Goal: Information Seeking & Learning: Learn about a topic

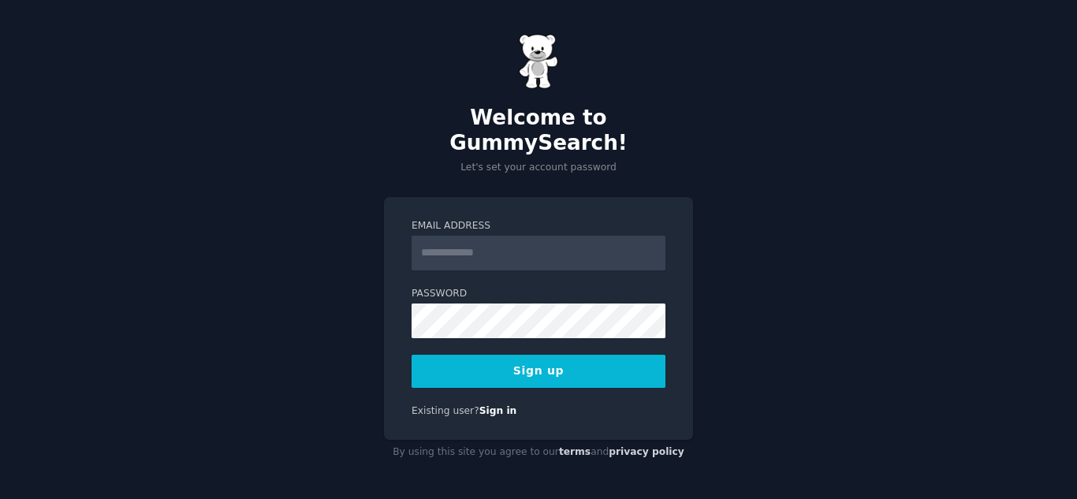
click at [814, 282] on div "Welcome to GummySearch! Let's set your account password Email Address Password …" at bounding box center [538, 249] width 1077 height 499
click at [550, 250] on input "Email Address" at bounding box center [539, 253] width 254 height 35
type input "**********"
click at [798, 316] on div "**********" at bounding box center [538, 249] width 1077 height 499
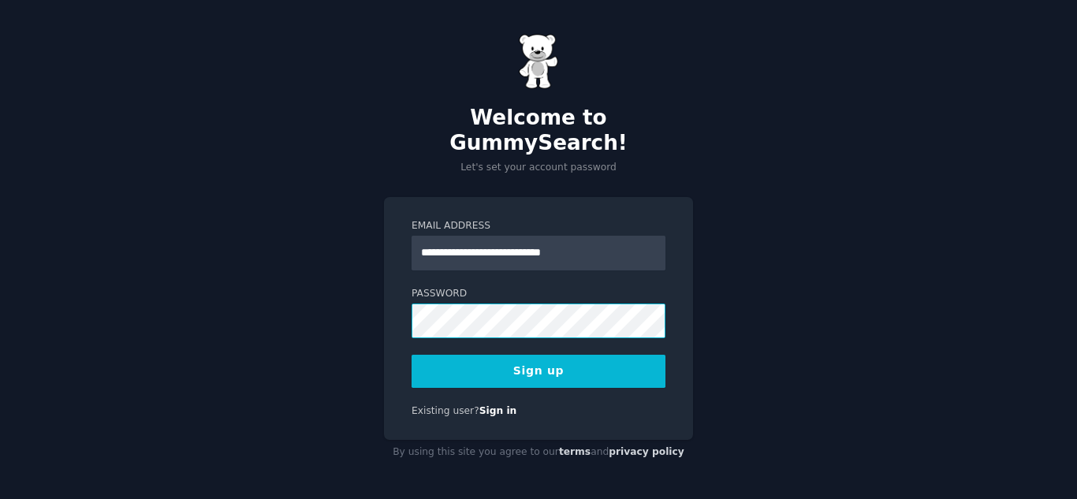
click at [369, 303] on div "**********" at bounding box center [538, 249] width 1077 height 499
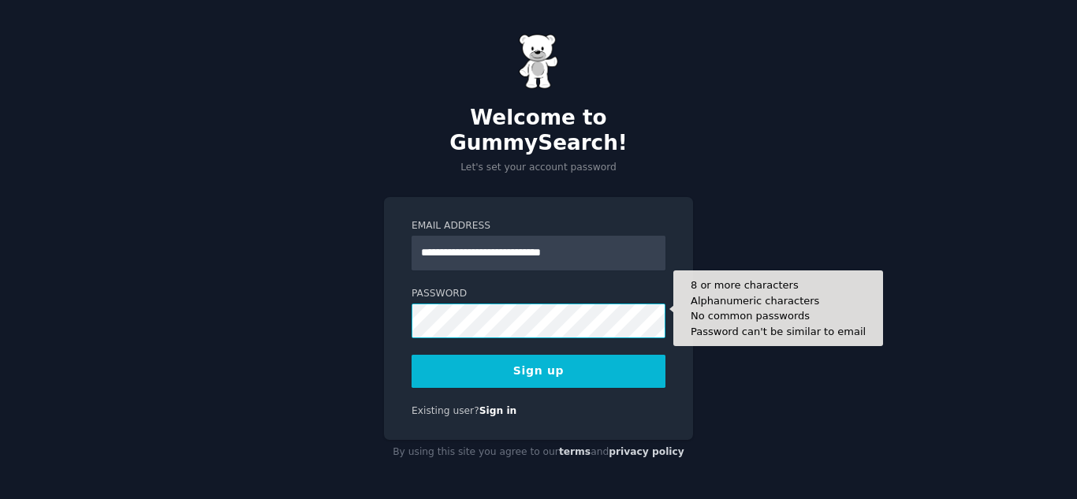
click at [332, 287] on div "**********" at bounding box center [538, 249] width 1077 height 499
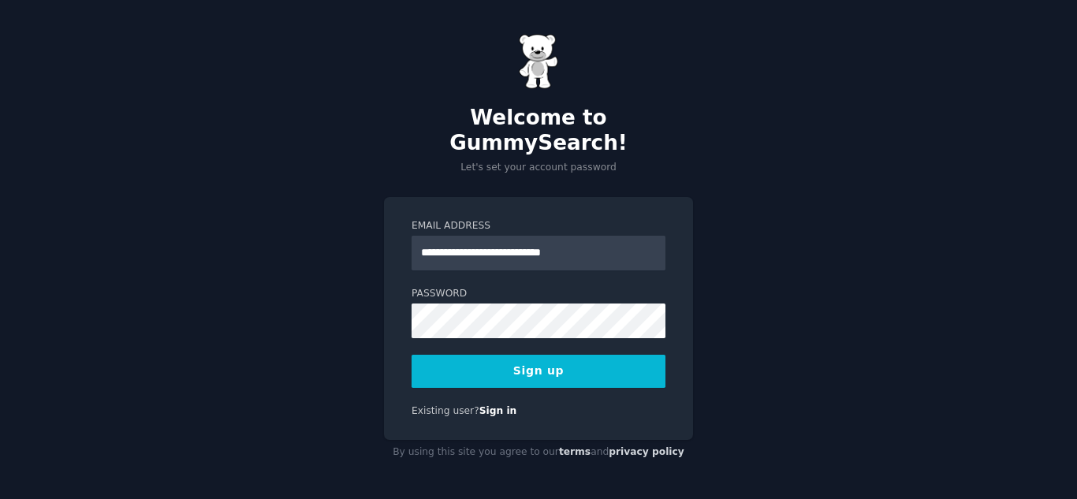
click at [775, 413] on div "**********" at bounding box center [538, 249] width 1077 height 499
click at [603, 359] on button "Sign up" at bounding box center [539, 371] width 254 height 33
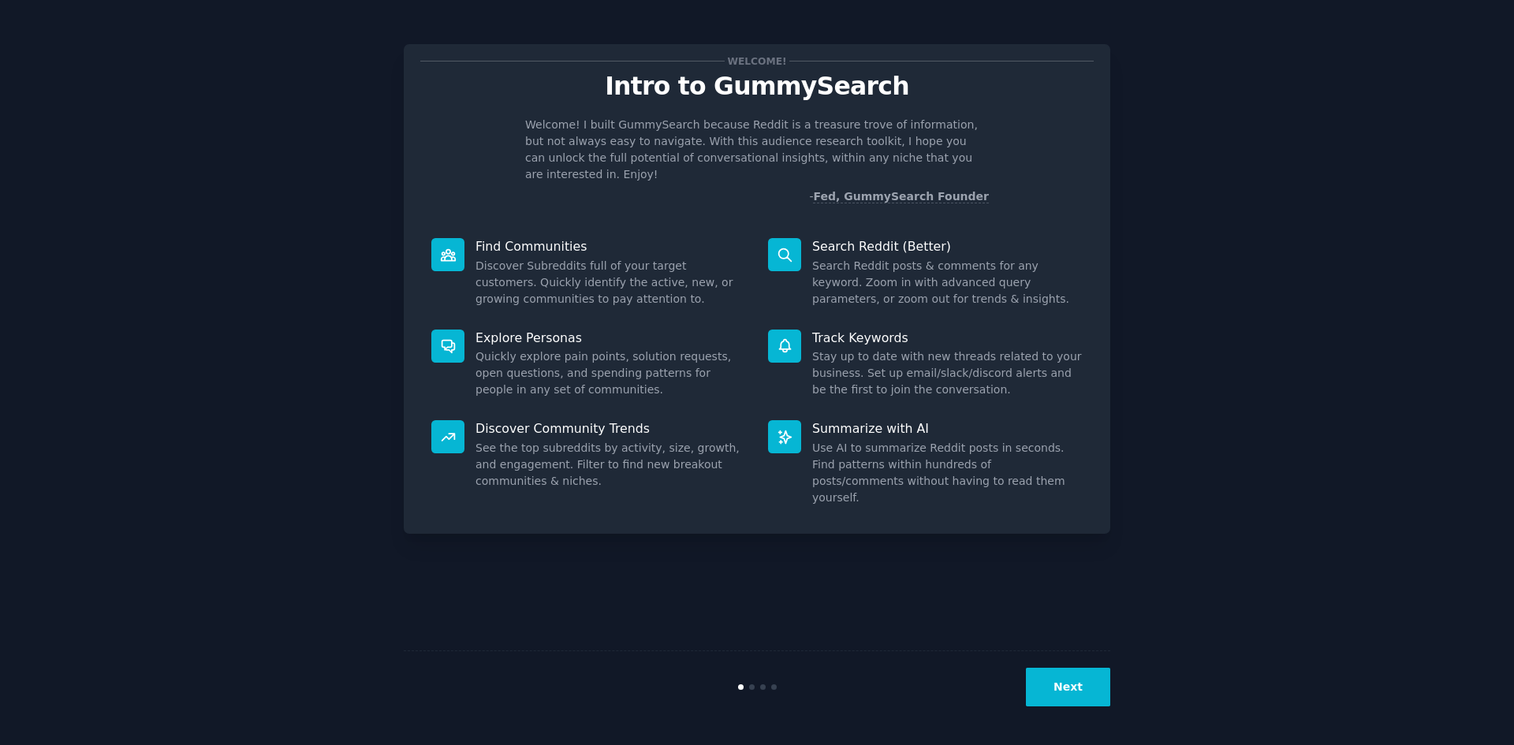
click at [1056, 498] on button "Next" at bounding box center [1068, 687] width 84 height 39
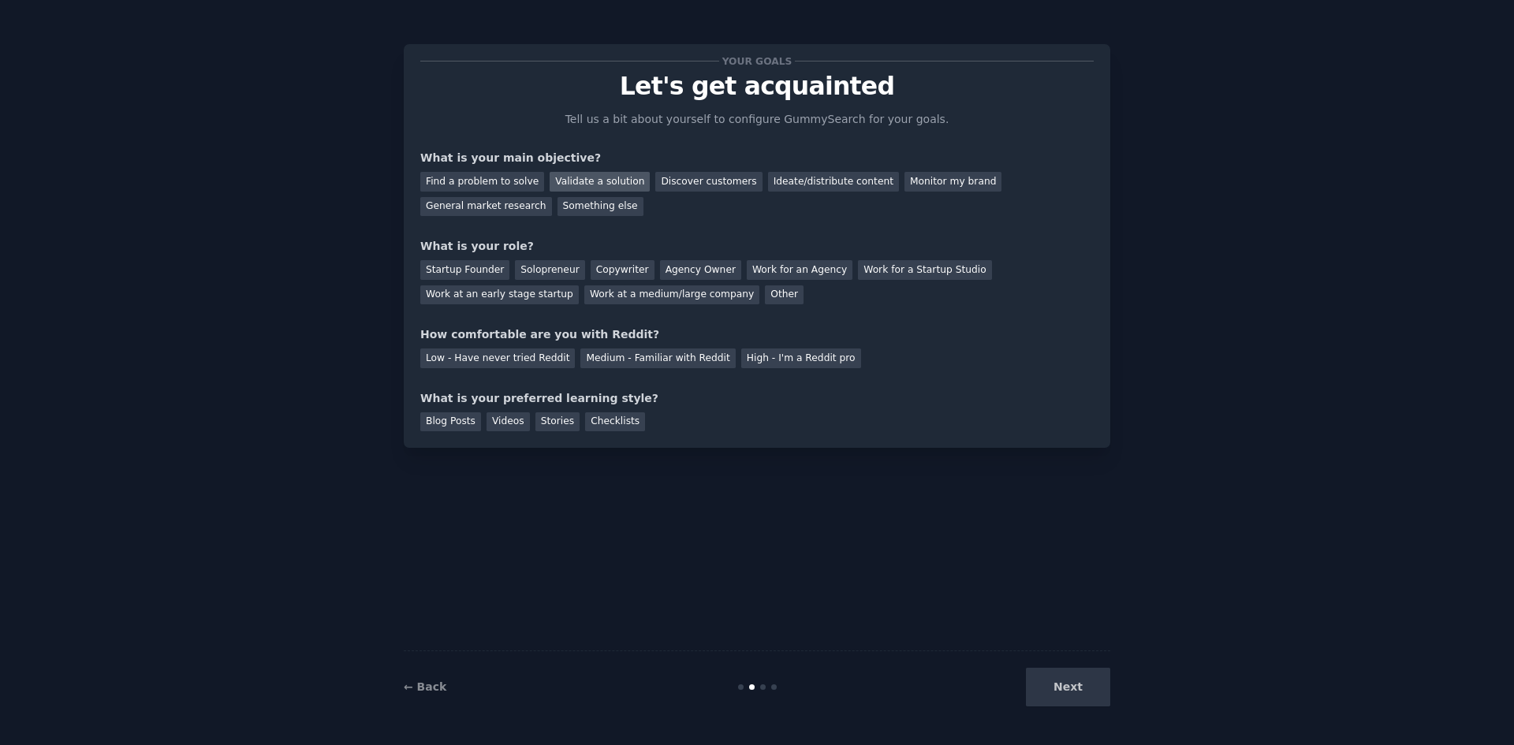
click at [575, 177] on div "Validate a solution" at bounding box center [600, 182] width 100 height 20
click at [773, 263] on div "Work for an Agency" at bounding box center [800, 270] width 106 height 20
click at [525, 354] on div "Low - Have never tried Reddit" at bounding box center [497, 358] width 155 height 20
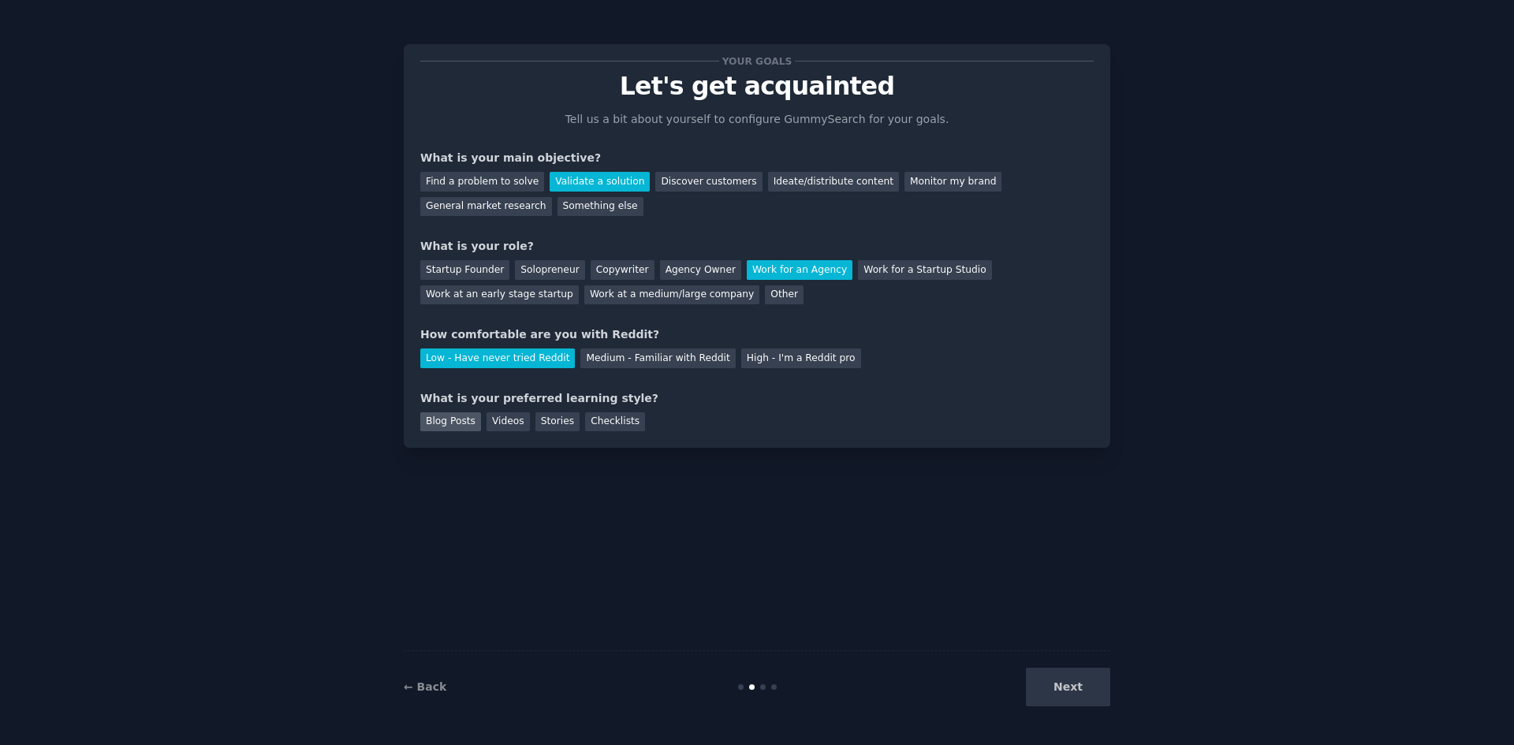
click at [454, 430] on div "Blog Posts" at bounding box center [450, 422] width 61 height 20
click at [1067, 498] on button "Next" at bounding box center [1068, 687] width 84 height 39
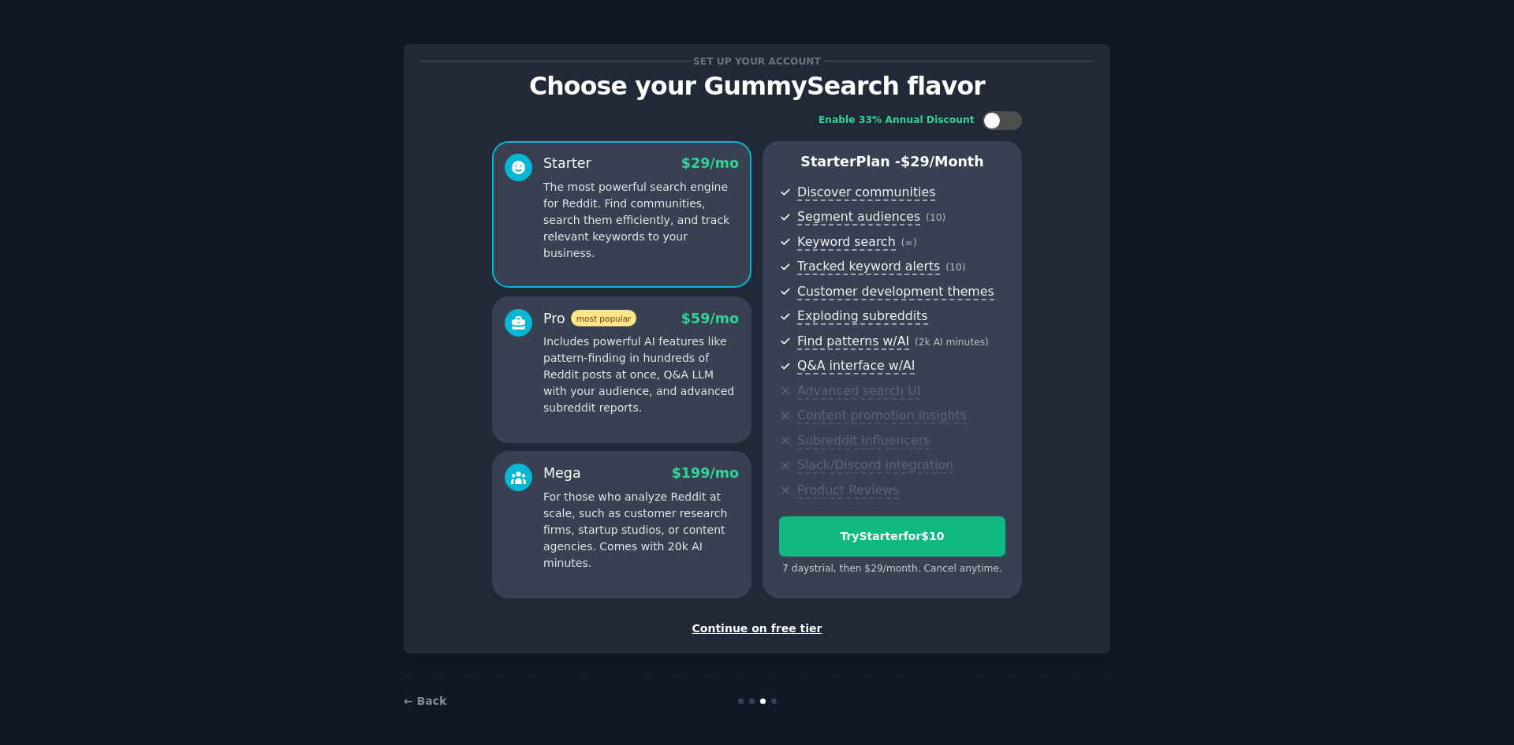
click at [748, 498] on div "Continue on free tier" at bounding box center [756, 628] width 673 height 17
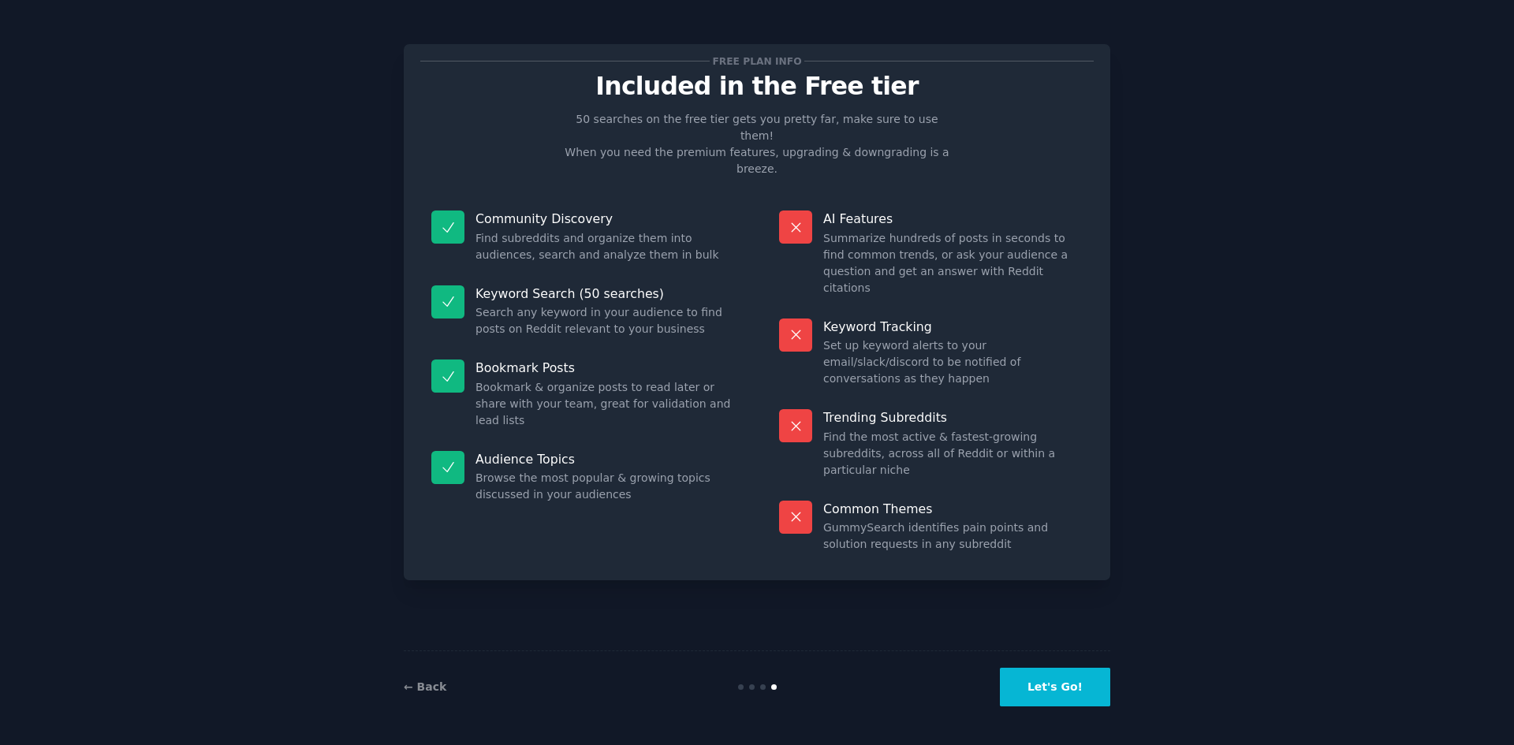
click at [1050, 498] on button "Let's Go!" at bounding box center [1055, 687] width 110 height 39
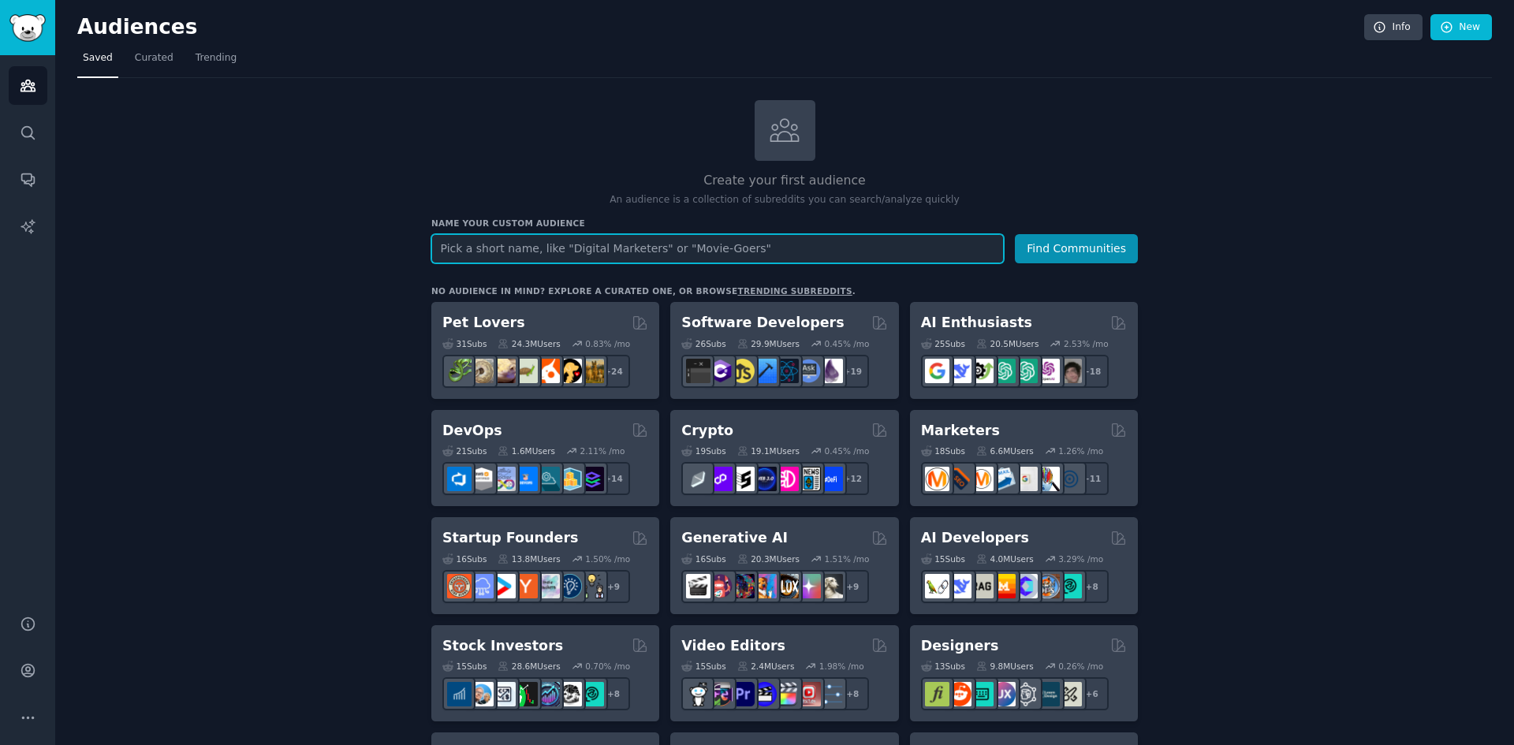
scroll to position [158, 0]
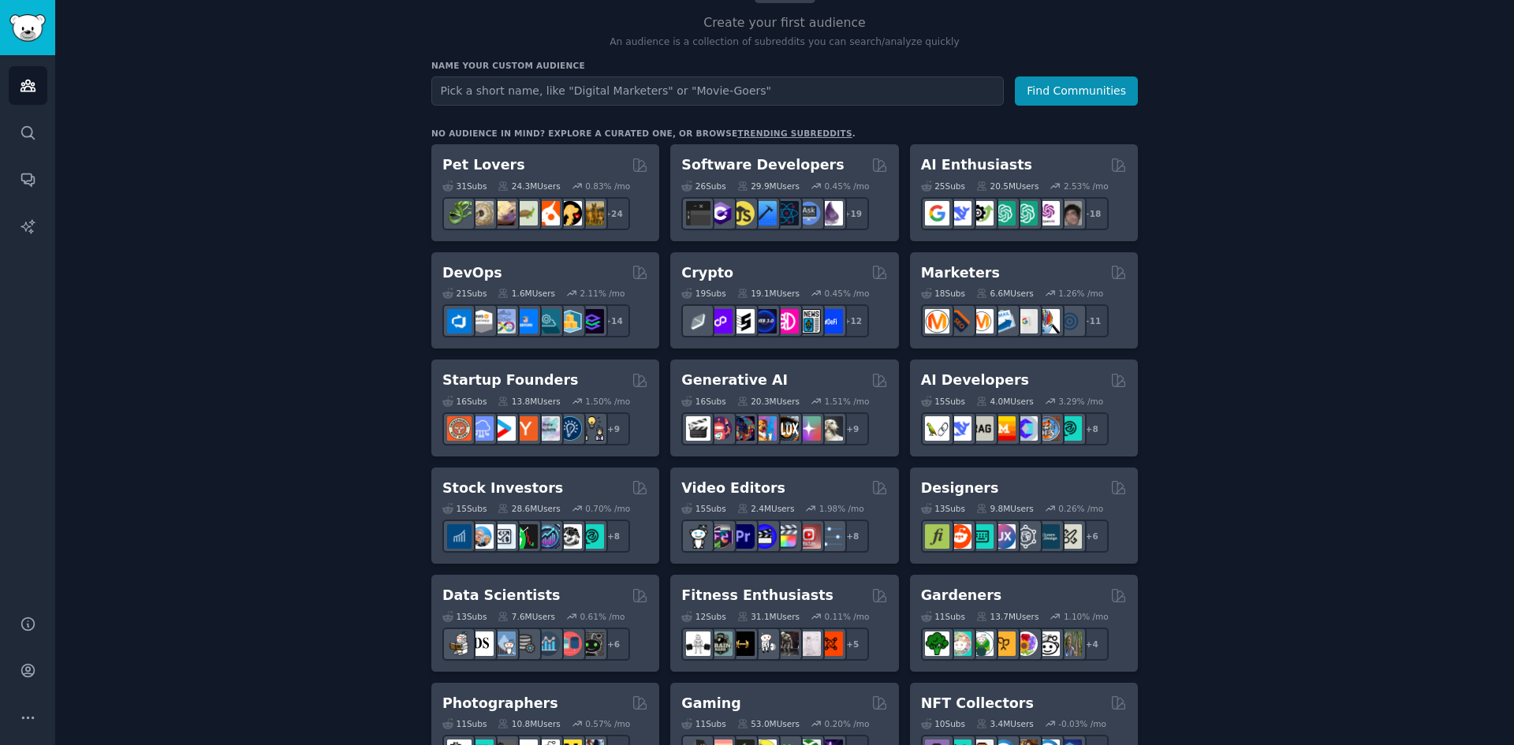
drag, startPoint x: 151, startPoint y: 177, endPoint x: 50, endPoint y: 173, distance: 101.0
click at [20, 184] on icon "Sidebar" at bounding box center [28, 179] width 17 height 17
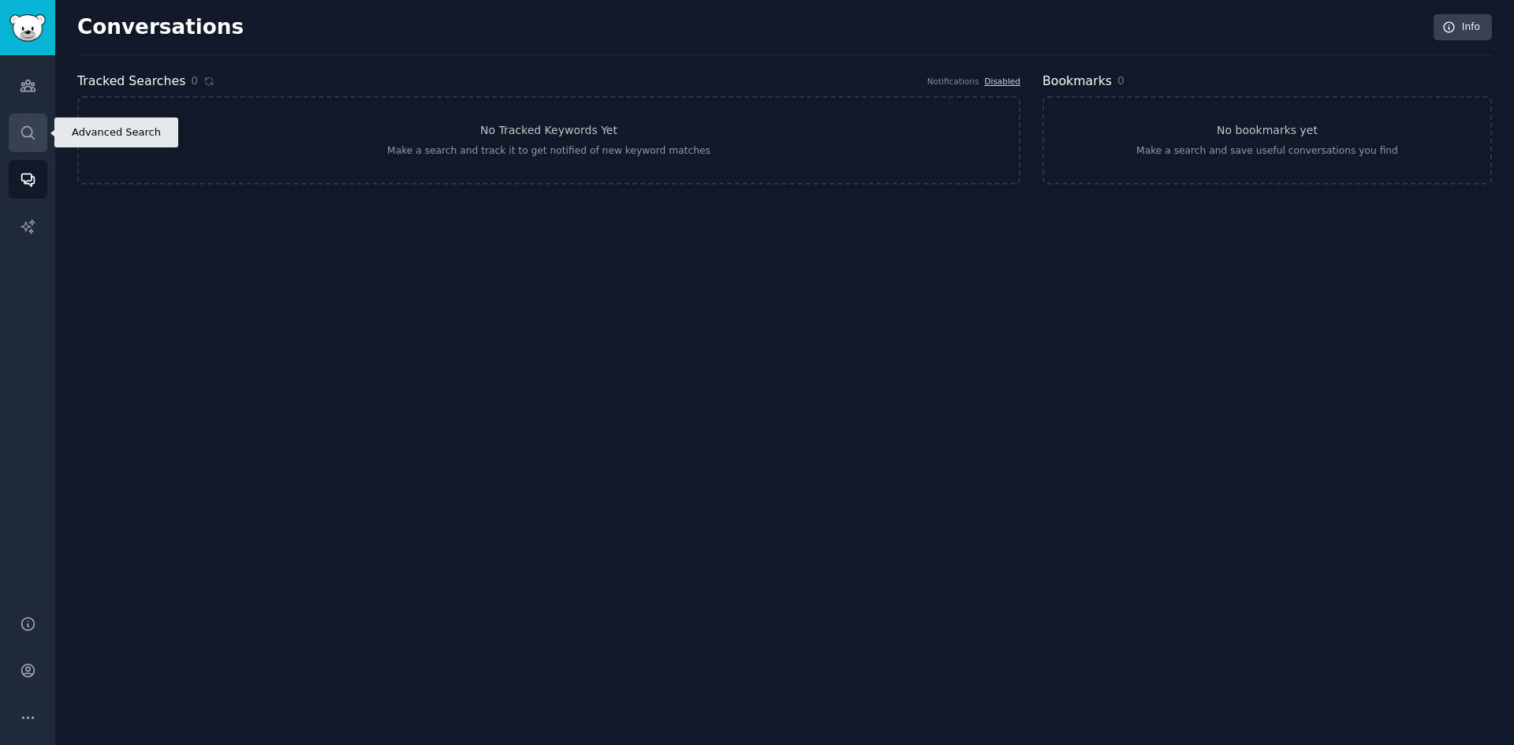
click at [31, 147] on link "Search" at bounding box center [28, 133] width 39 height 39
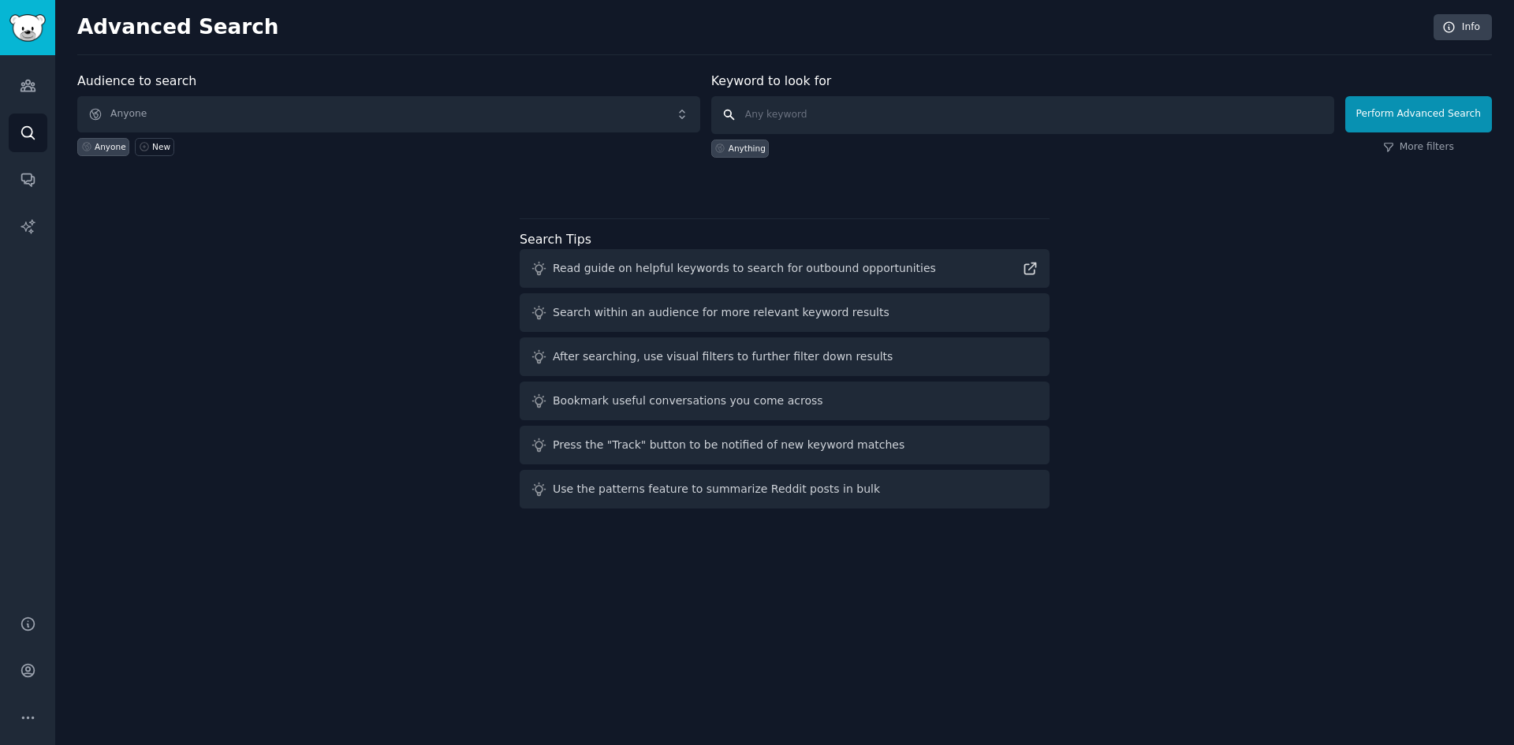
click at [819, 111] on input "text" at bounding box center [1022, 115] width 623 height 38
type input "Game development"
click button "Perform Advanced Search" at bounding box center [1418, 114] width 147 height 36
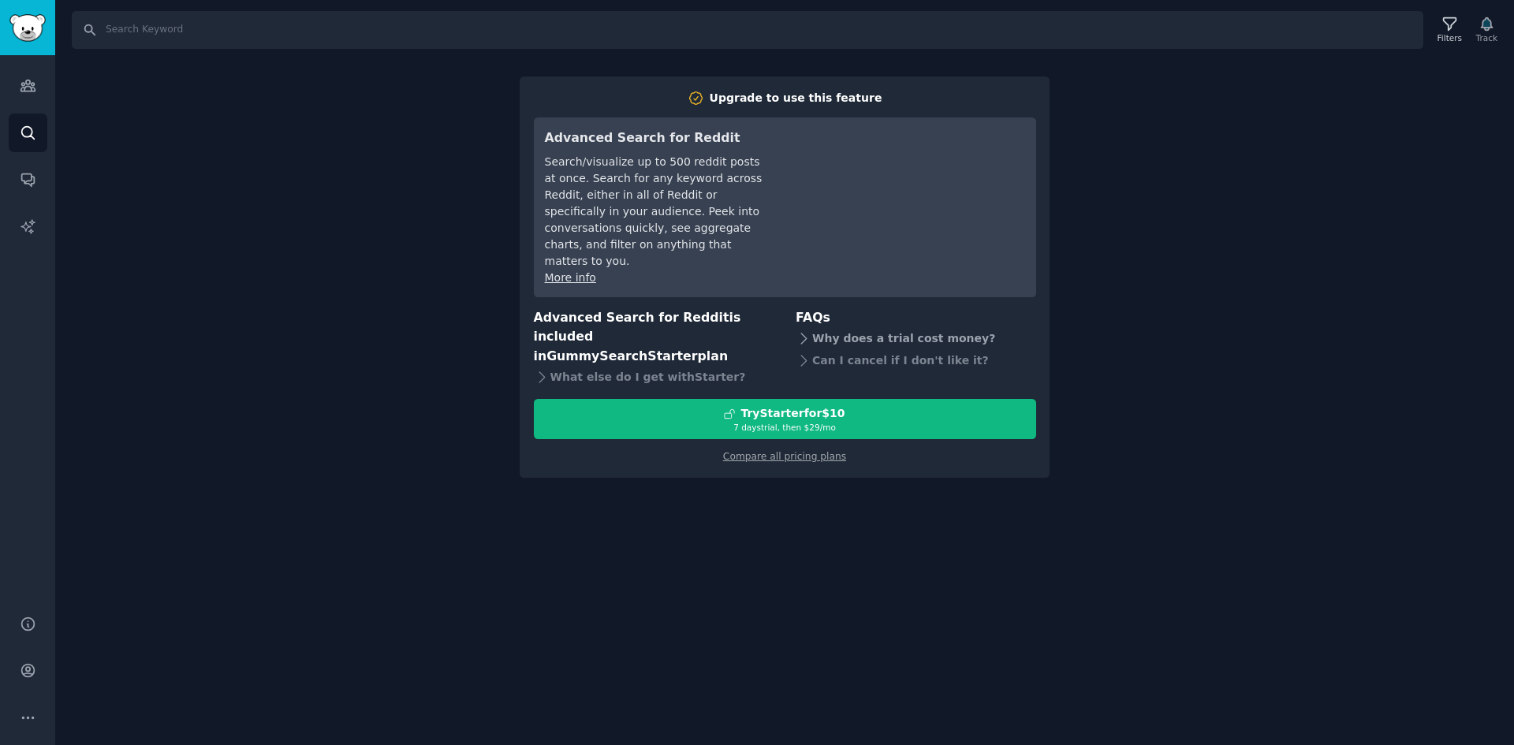
click at [893, 327] on div "Why does a trial cost money?" at bounding box center [915, 338] width 240 height 22
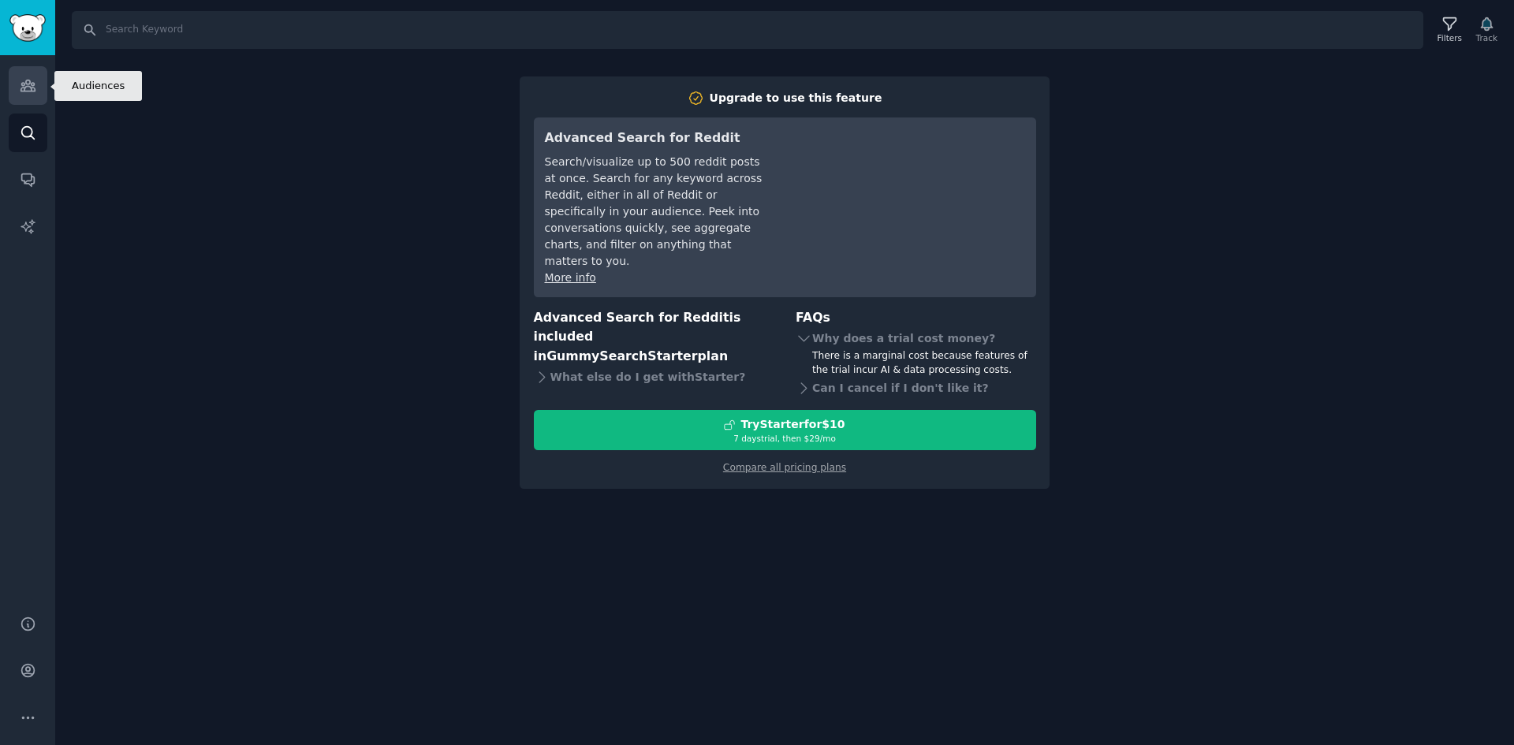
click at [32, 91] on icon "Sidebar" at bounding box center [27, 85] width 14 height 11
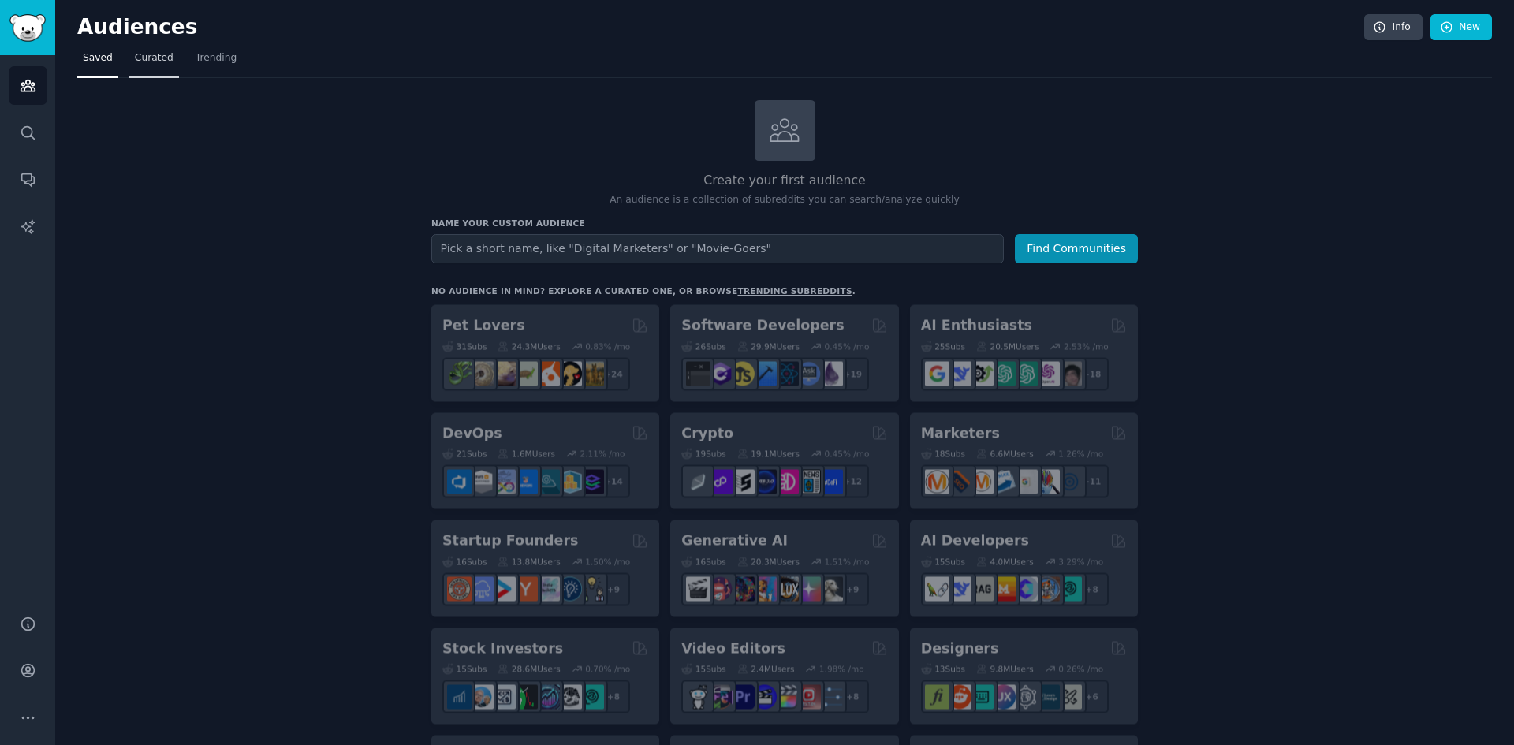
click at [145, 61] on span "Curated" at bounding box center [154, 58] width 39 height 14
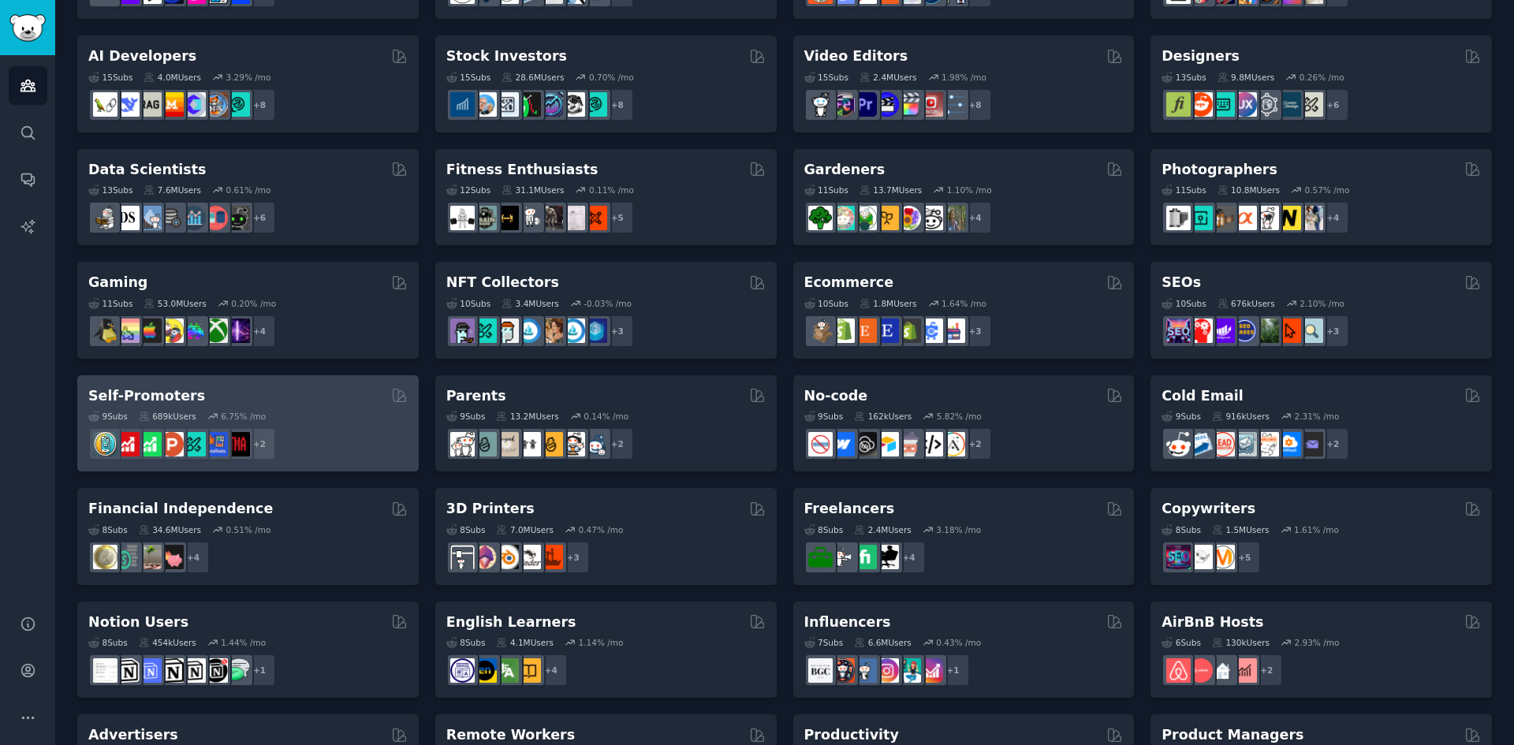
scroll to position [516, 0]
